Goal: Task Accomplishment & Management: Use online tool/utility

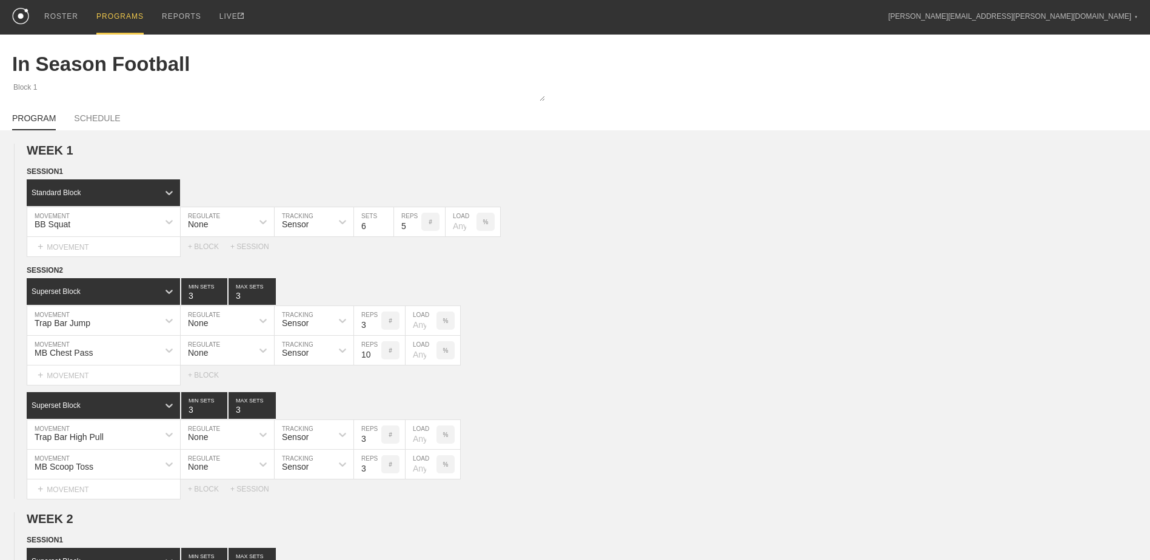
click at [109, 13] on div "PROGRAMS" at bounding box center [119, 17] width 47 height 35
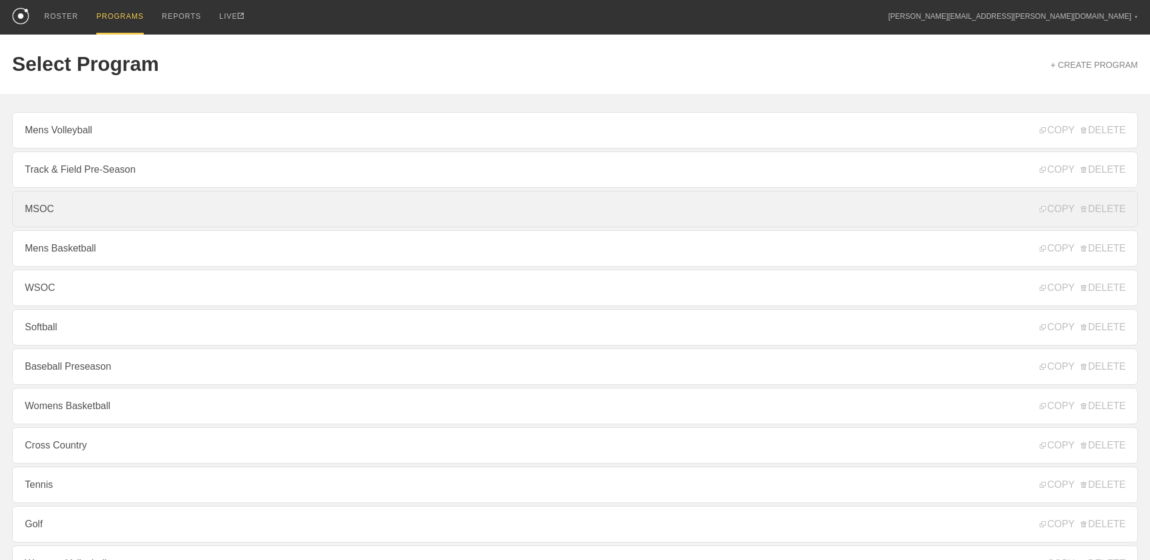
click at [72, 204] on link "MSOC" at bounding box center [574, 209] width 1125 height 36
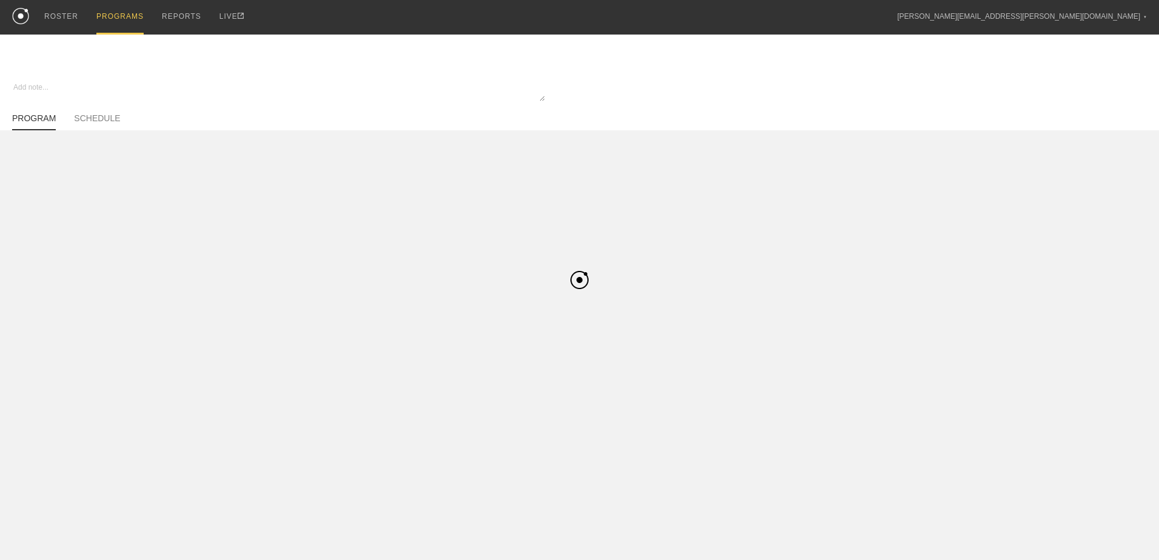
type textarea "x"
type input "MSOC"
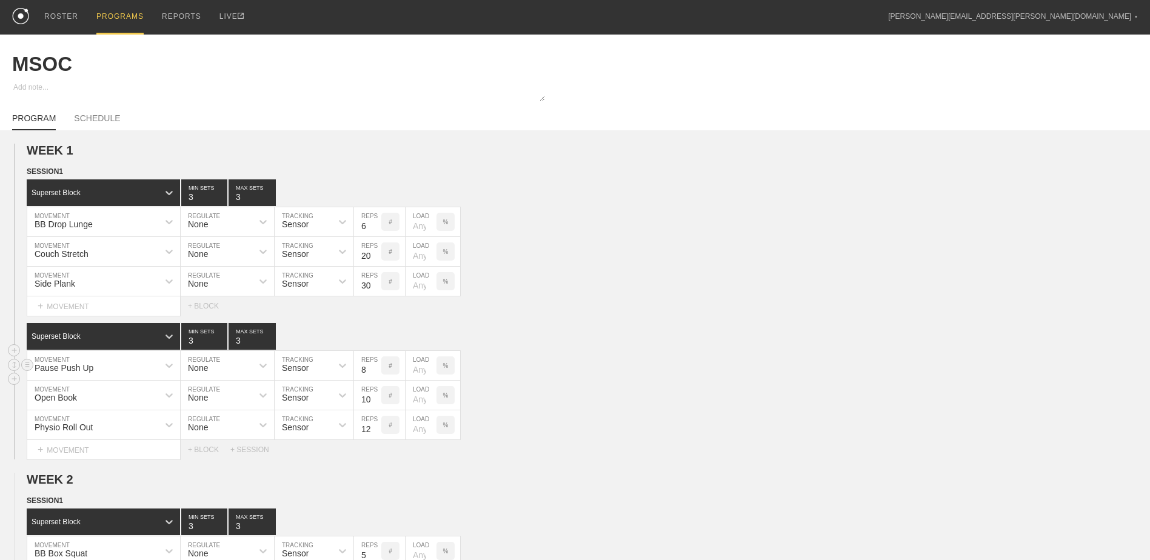
click at [609, 370] on div "Pause Push Up MOVEMENT None REGULATE Sensor TRACKING 8 REPS # LOAD %" at bounding box center [575, 366] width 1150 height 30
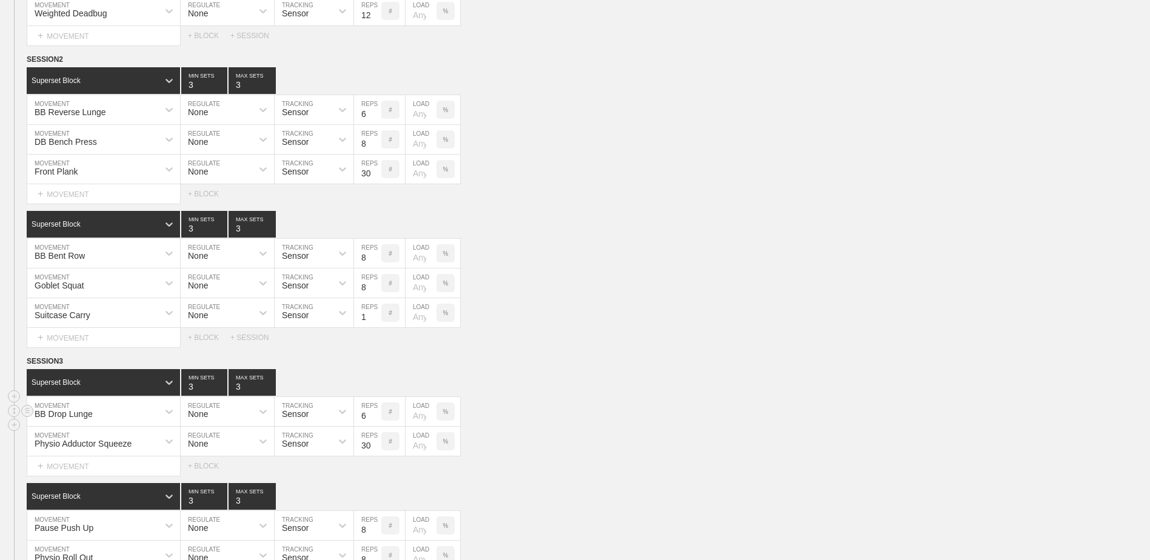
scroll to position [2005, 0]
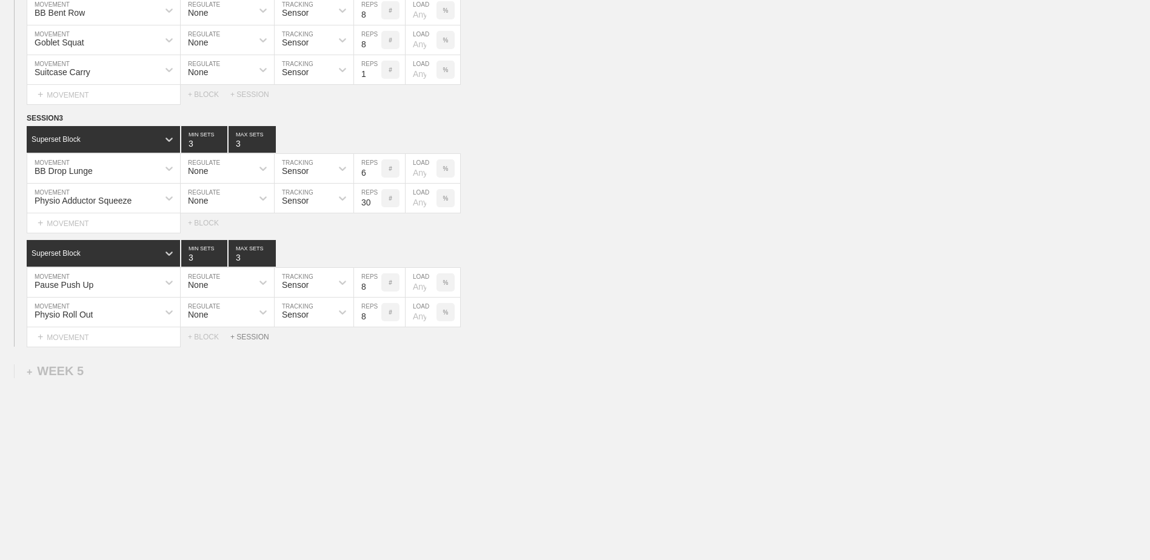
click at [255, 335] on div "+ SESSION" at bounding box center [254, 337] width 48 height 8
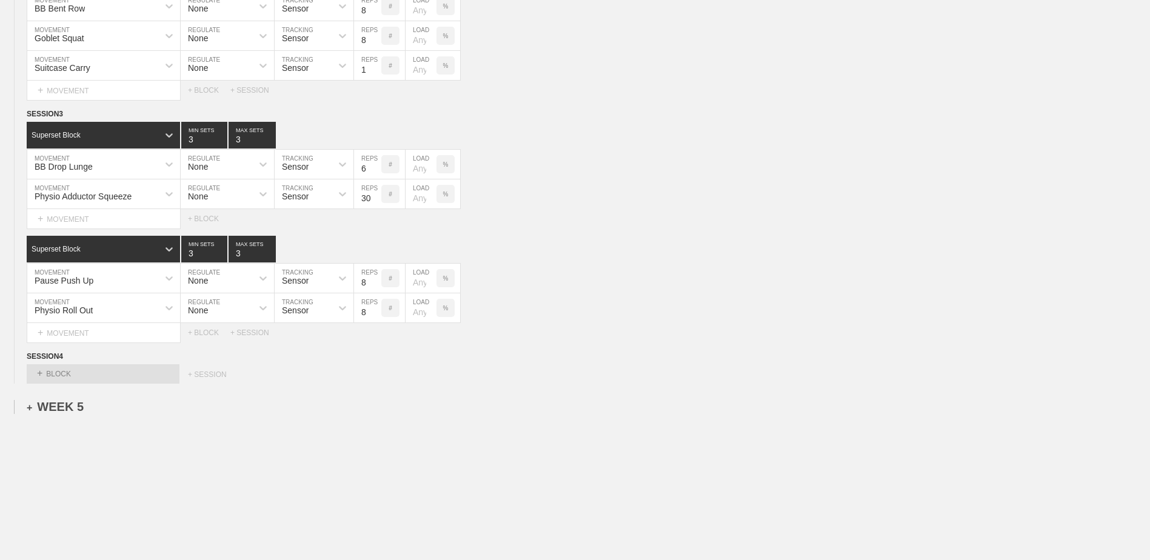
click at [68, 410] on div "+ WEEK 5" at bounding box center [55, 407] width 57 height 14
click at [27, 361] on circle at bounding box center [28, 357] width 14 height 14
click at [50, 388] on div "DELETE" at bounding box center [84, 392] width 97 height 18
click at [67, 382] on div "+ SESSION 1" at bounding box center [50, 379] width 47 height 11
click at [102, 405] on div "+ BLOCK" at bounding box center [103, 401] width 153 height 19
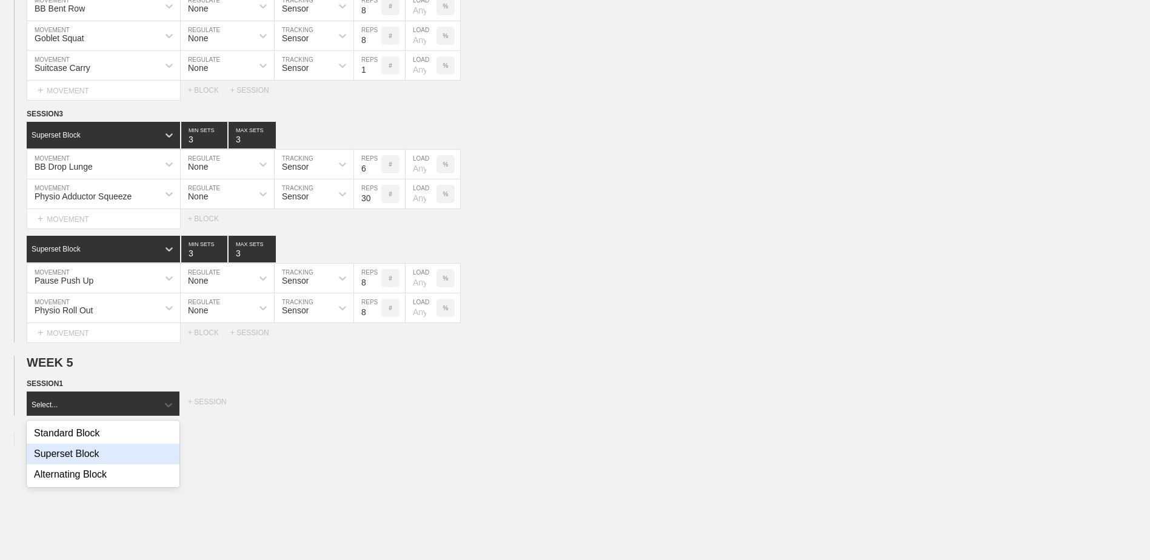
click at [115, 462] on div "Superset Block" at bounding box center [103, 454] width 153 height 21
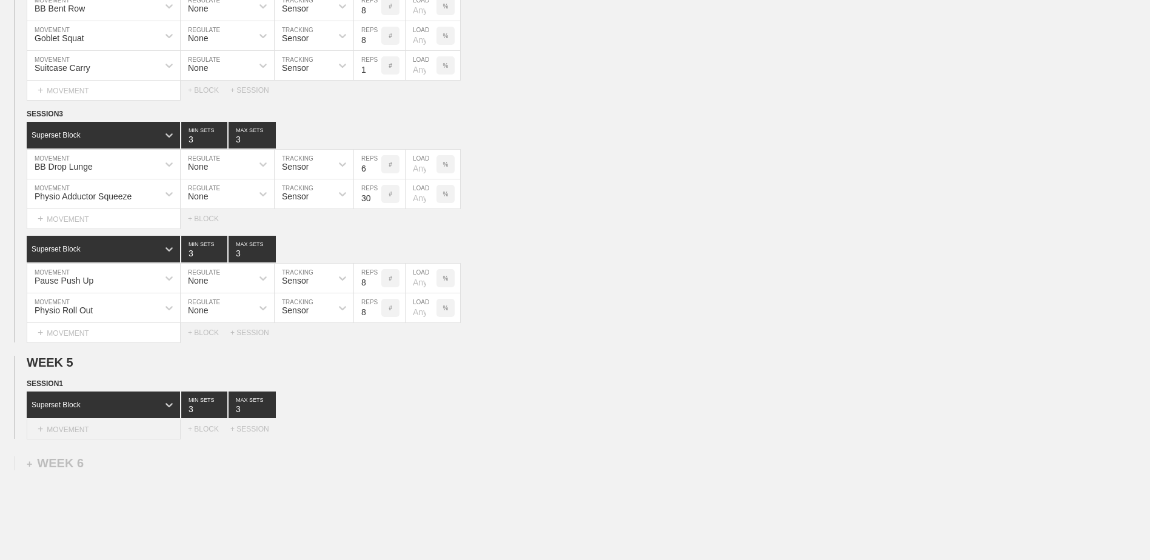
click at [119, 432] on div "+ MOVEMENT" at bounding box center [104, 429] width 154 height 20
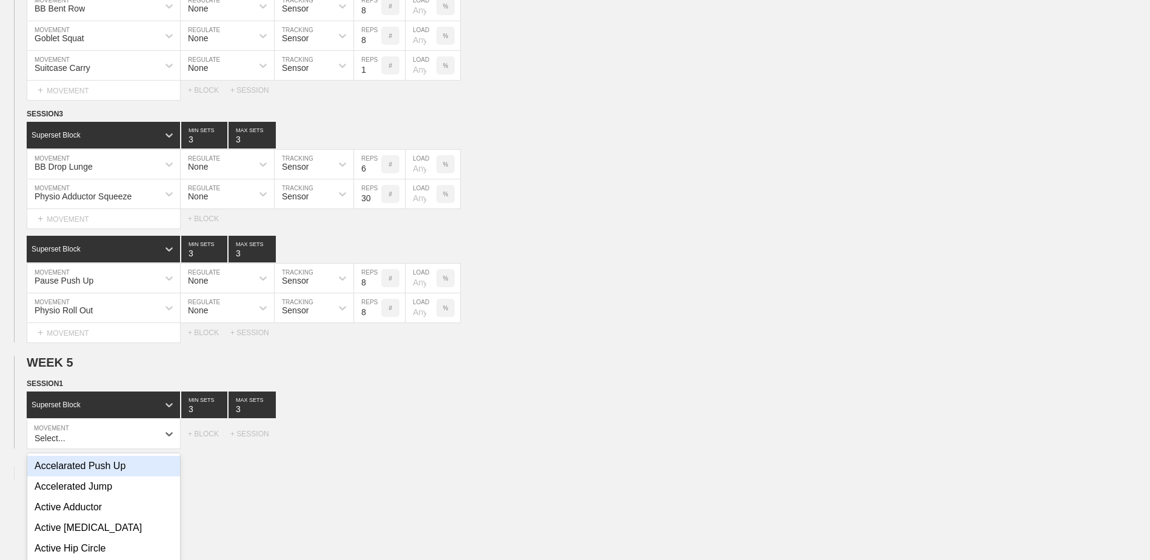
scroll to position [2089, 0]
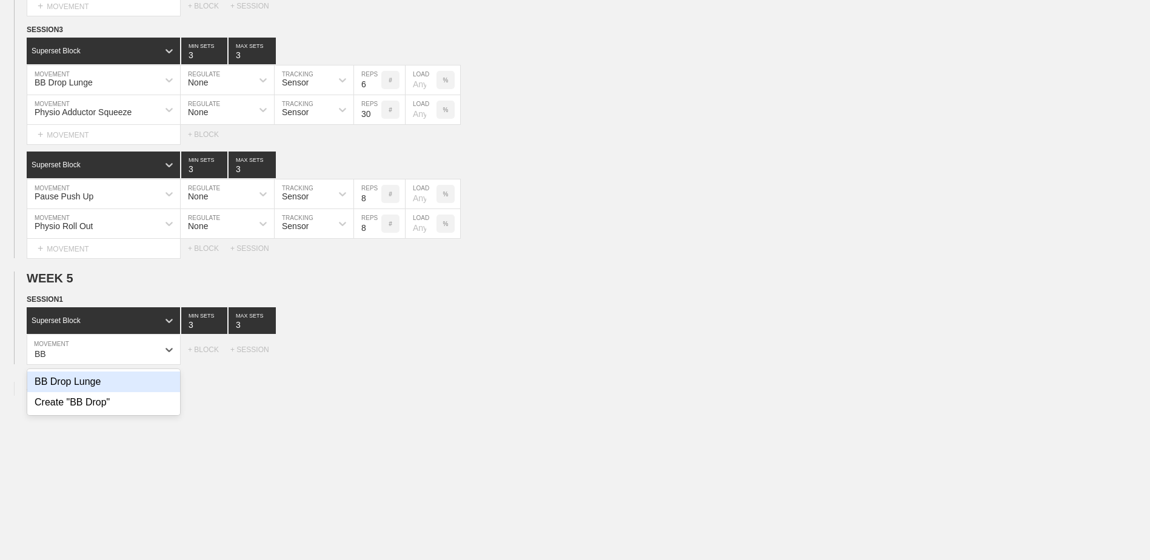
type input "B"
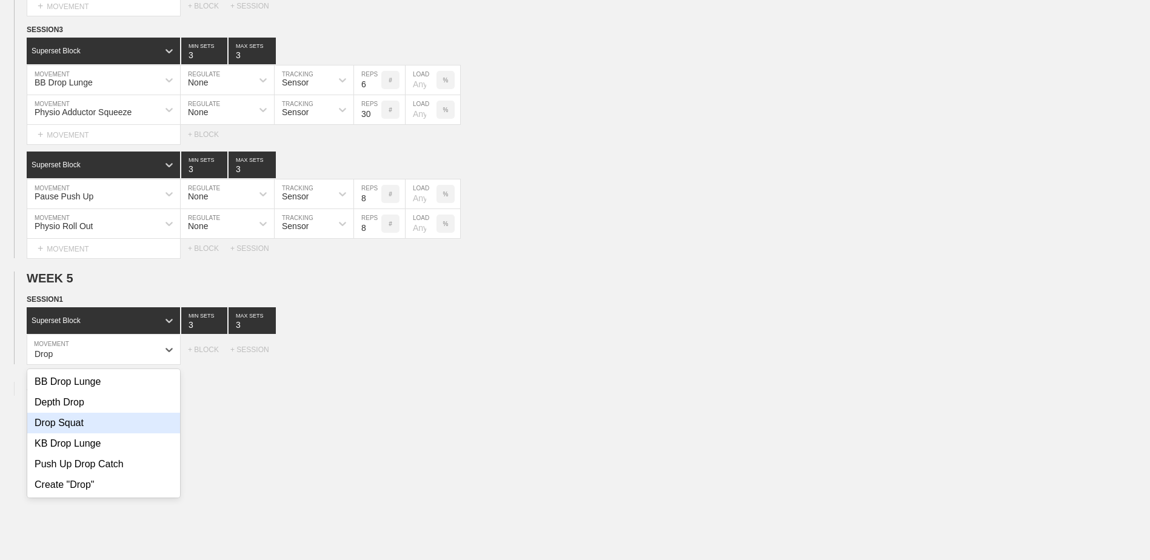
click at [102, 430] on div "Drop Squat" at bounding box center [103, 423] width 153 height 21
type input "Drop"
